Goal: Information Seeking & Learning: Learn about a topic

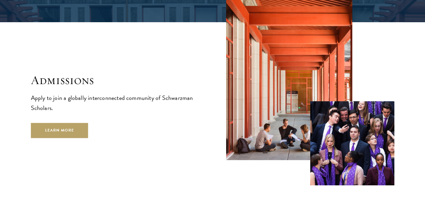
scroll to position [1096, 0]
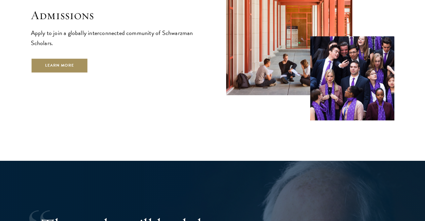
click at [88, 66] on link "Learn More" at bounding box center [60, 65] width 58 height 15
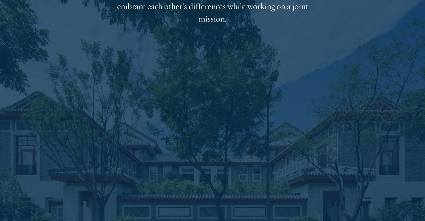
scroll to position [1177, 0]
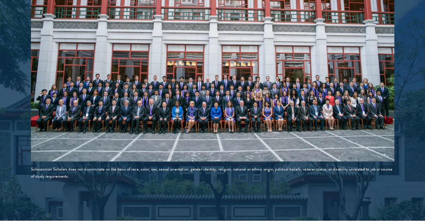
click at [312, 90] on img at bounding box center [212, 71] width 363 height 182
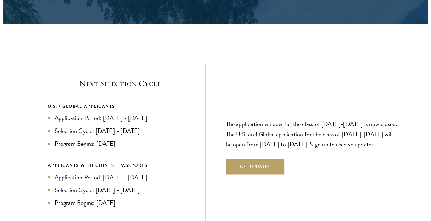
scroll to position [1379, 0]
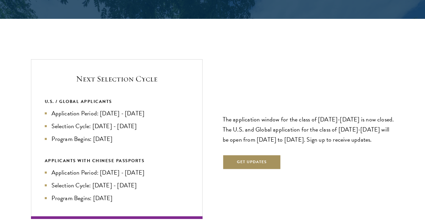
click at [261, 155] on button "Get Updates" at bounding box center [252, 162] width 59 height 15
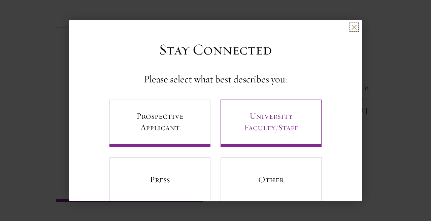
scroll to position [20, 0]
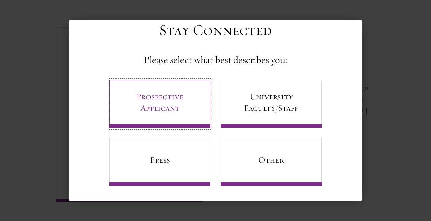
click at [158, 97] on link "Prospective Applicant" at bounding box center [159, 104] width 101 height 48
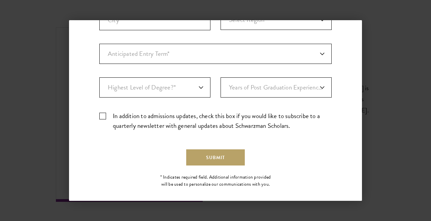
scroll to position [236, 0]
